Goal: Information Seeking & Learning: Learn about a topic

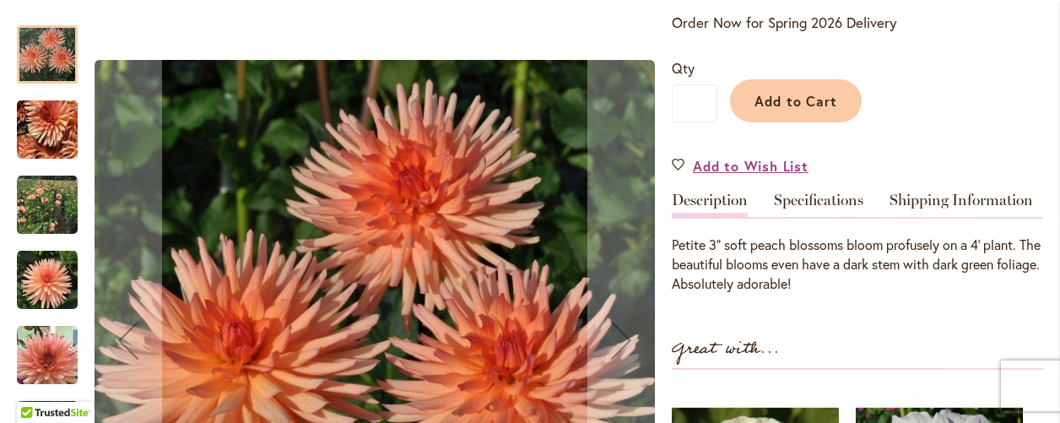
scroll to position [740, 0]
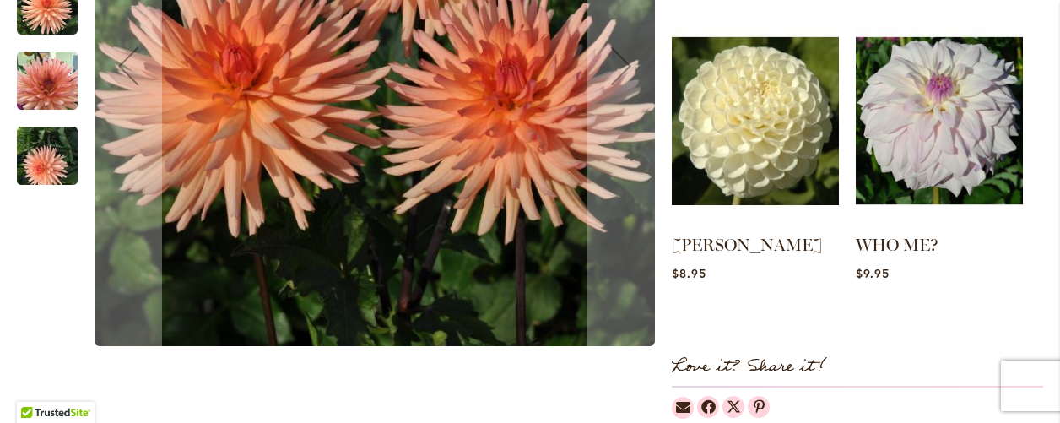
click at [54, 161] on img "PEACH FUZZ" at bounding box center [47, 155] width 121 height 91
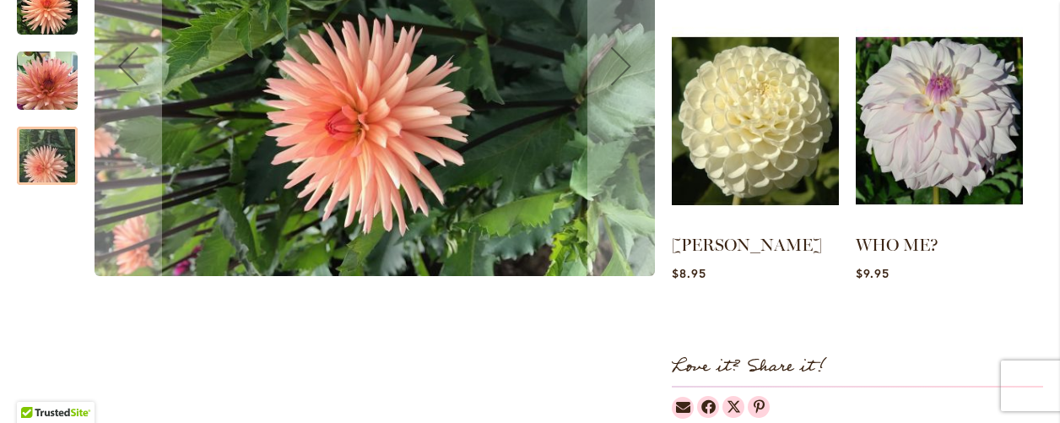
click at [42, 73] on img "PEACH FUZZ" at bounding box center [47, 80] width 61 height 61
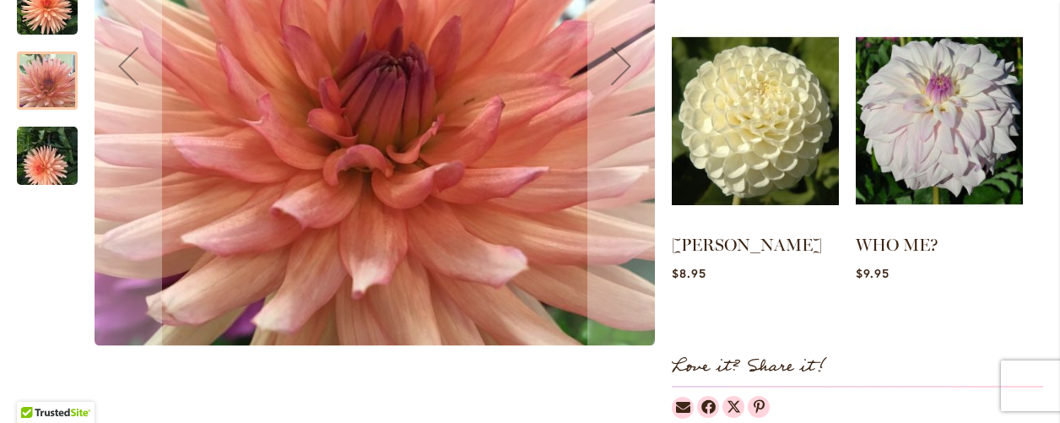
click at [39, 19] on img "PEACH FUZZ" at bounding box center [47, 5] width 61 height 61
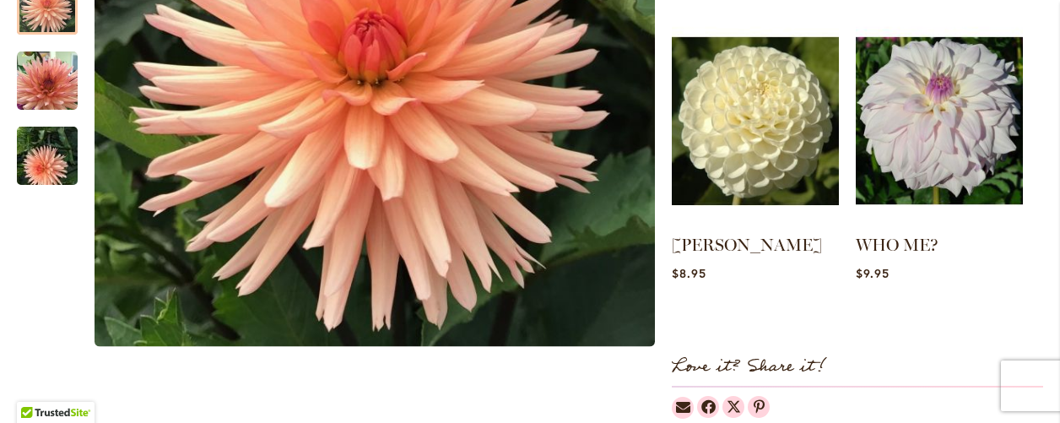
drag, startPoint x: 813, startPoint y: 3, endPoint x: 722, endPoint y: -3, distance: 91.3
click at [722, 0] on html "Skip to Accessibility Information The store will not work correctly in the case…" at bounding box center [530, 211] width 1060 height 423
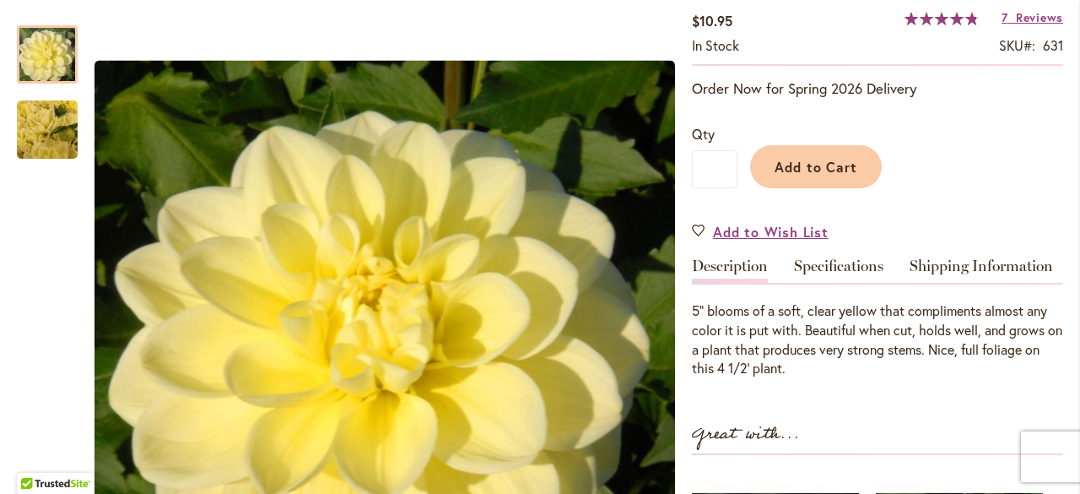
scroll to position [337, 0]
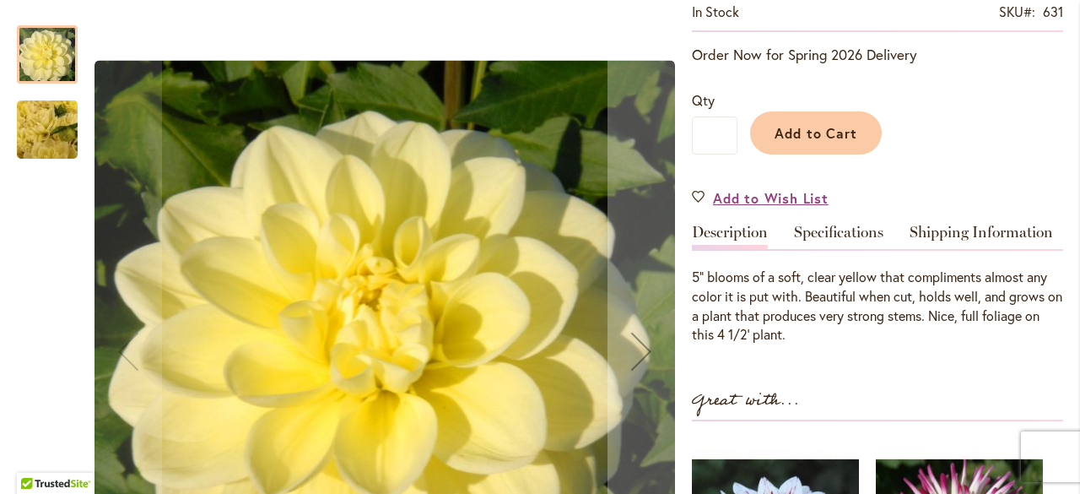
click at [50, 68] on div at bounding box center [47, 54] width 61 height 58
click at [46, 131] on img "SUN KISSED" at bounding box center [47, 129] width 121 height 91
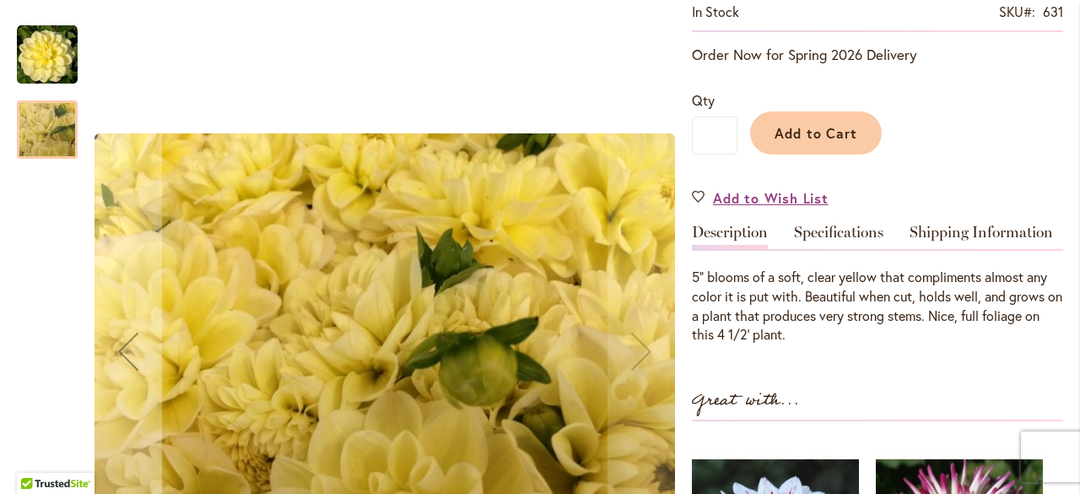
click at [30, 51] on img "SUN KISSED" at bounding box center [47, 54] width 61 height 61
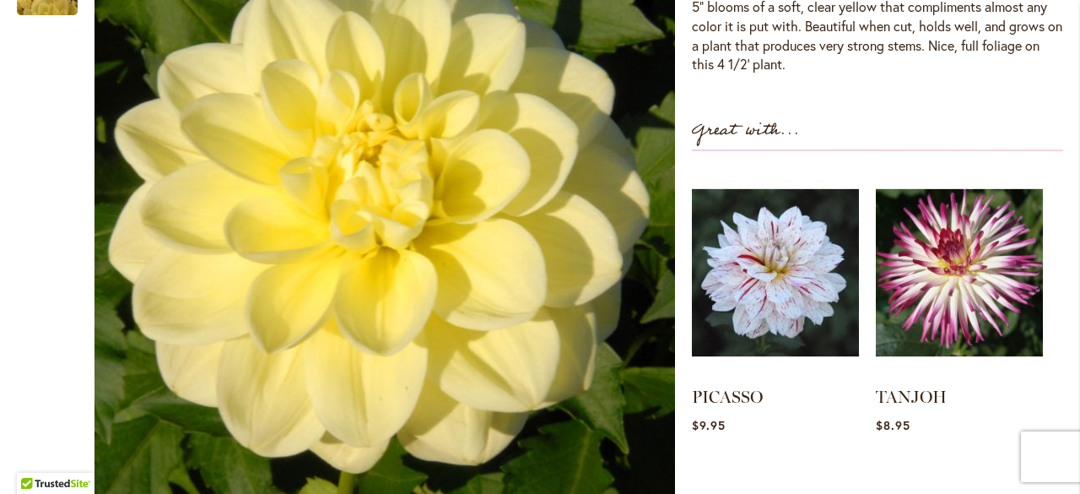
scroll to position [641, 0]
